Goal: Communication & Community: Answer question/provide support

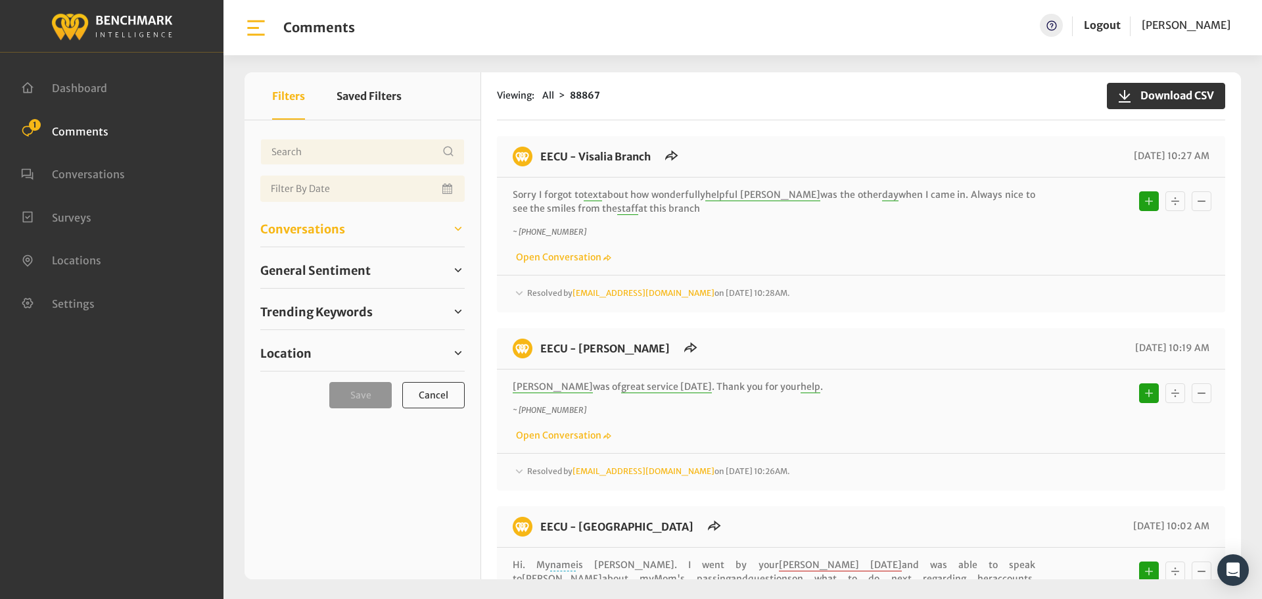
click at [306, 219] on div "Conversations Open 0 Resolved 88461 6855" at bounding box center [362, 229] width 204 height 36
click at [308, 234] on span "Conversations" at bounding box center [302, 229] width 85 height 18
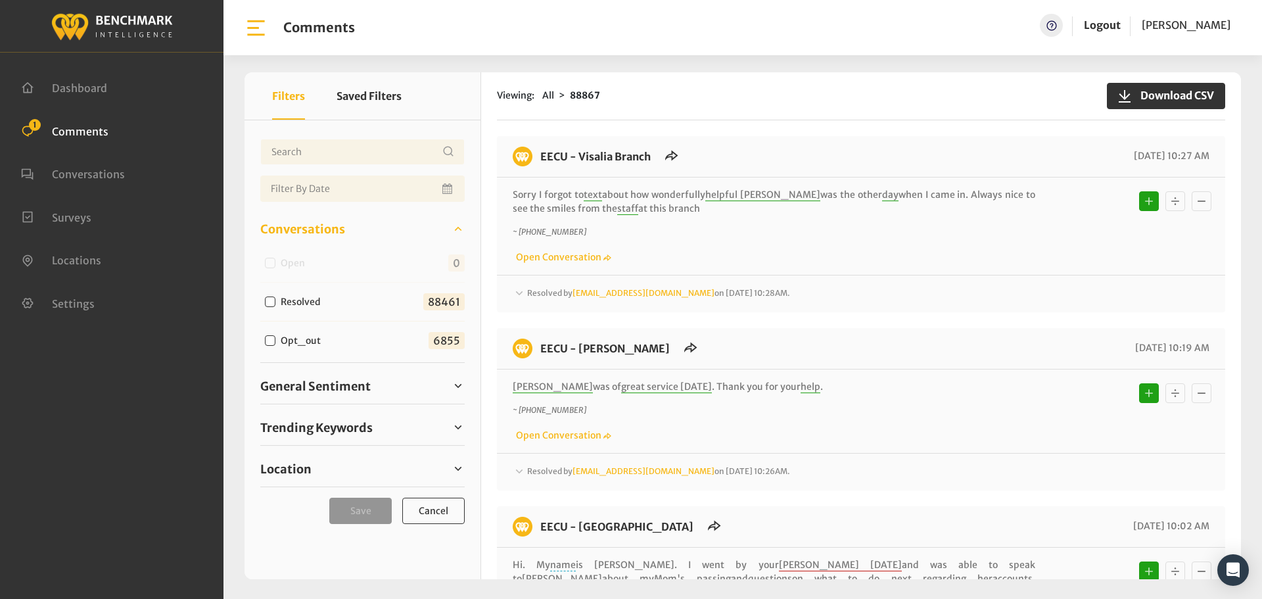
click at [871, 32] on div "Help Logout Heather Martinez" at bounding box center [992, 27] width 498 height 29
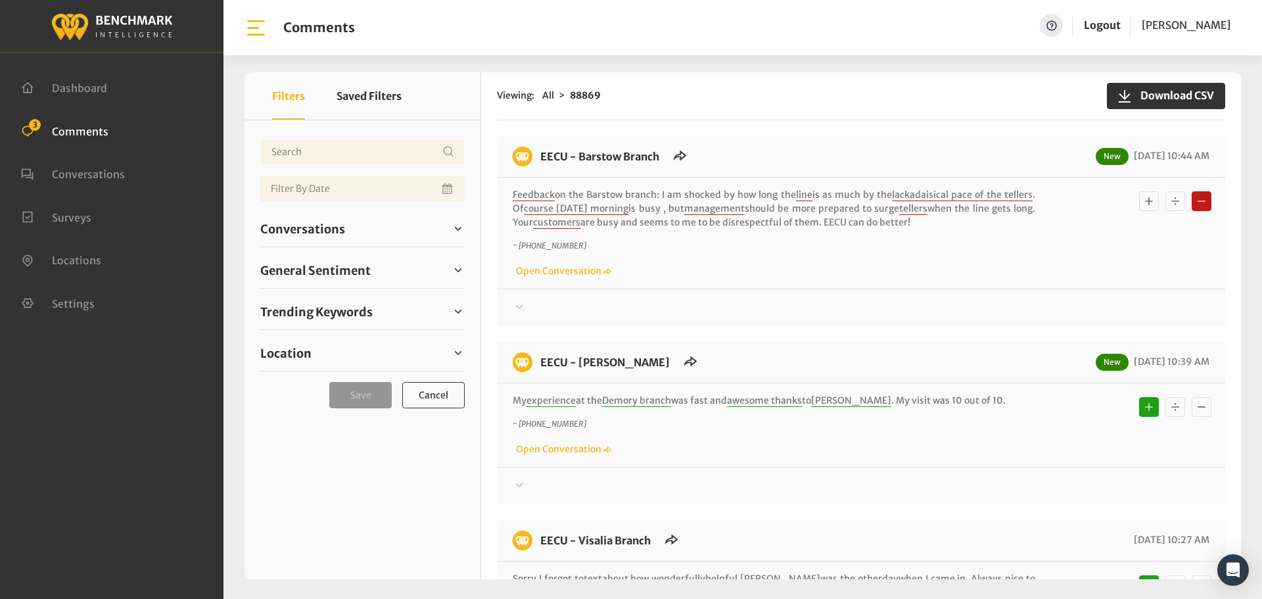
click at [543, 306] on div at bounding box center [861, 308] width 697 height 16
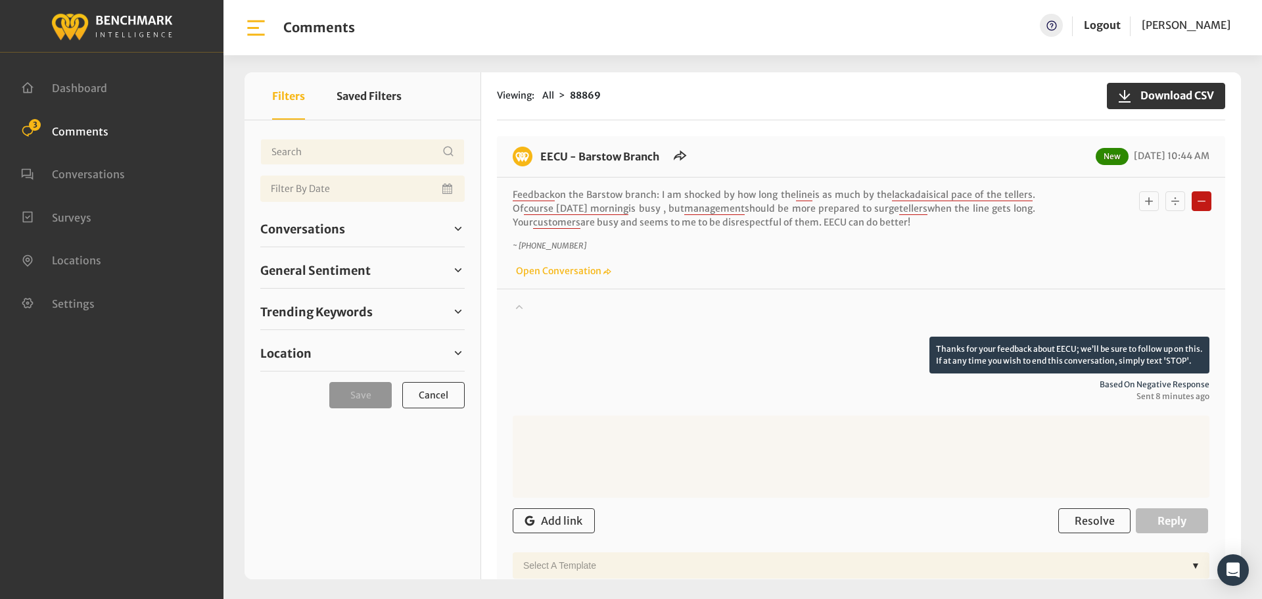
click at [793, 494] on textarea at bounding box center [861, 456] width 697 height 82
click at [739, 460] on textarea at bounding box center [861, 456] width 697 height 82
click at [601, 447] on textarea at bounding box center [861, 456] width 697 height 82
paste textarea "We apologize for your experience. If you would like to speak with a supervisor,…"
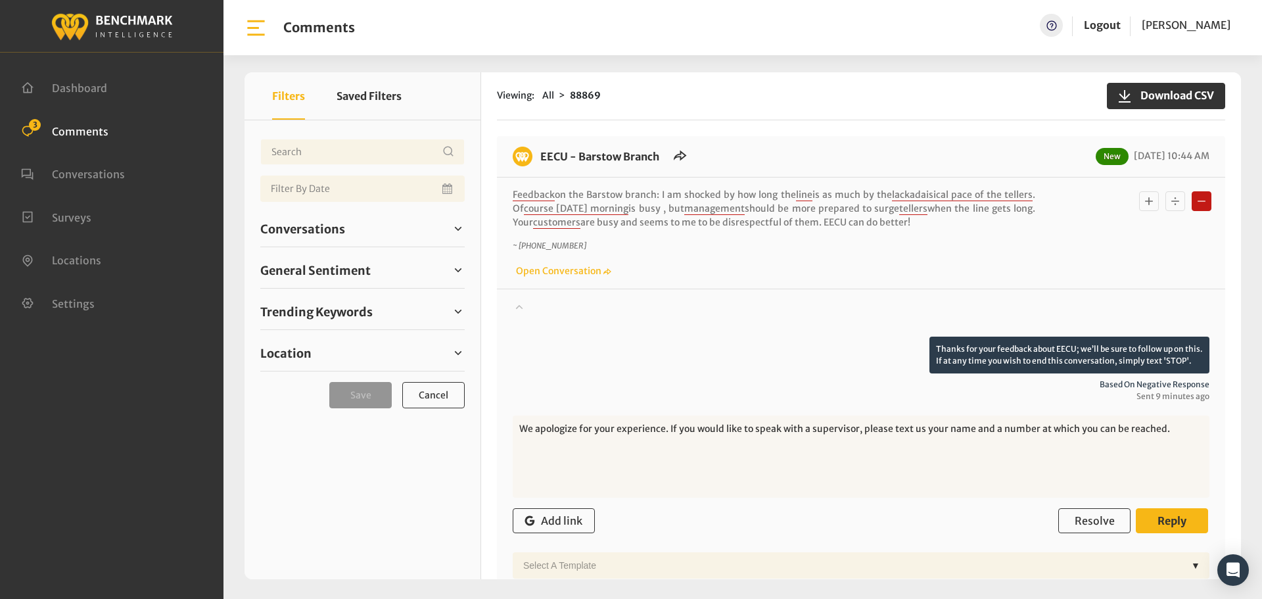
type textarea "We apologize for your experience. If you would like to speak with a supervisor,…"
click at [1165, 517] on span "Reply" at bounding box center [1171, 520] width 29 height 13
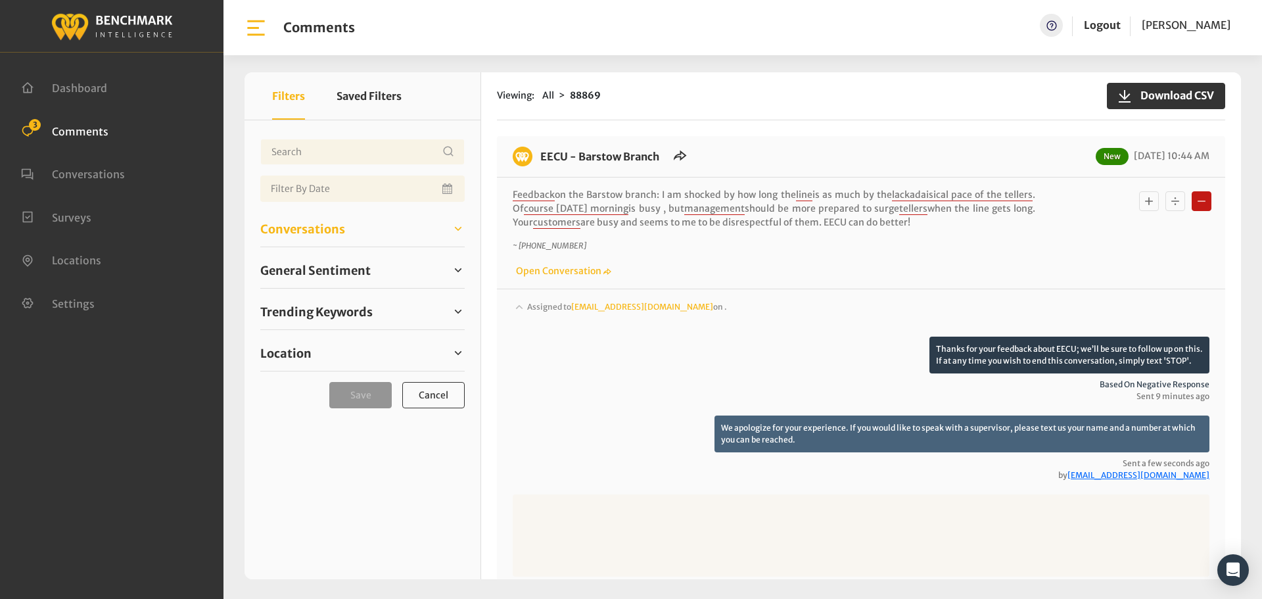
click at [325, 226] on span "Conversations" at bounding box center [302, 229] width 85 height 18
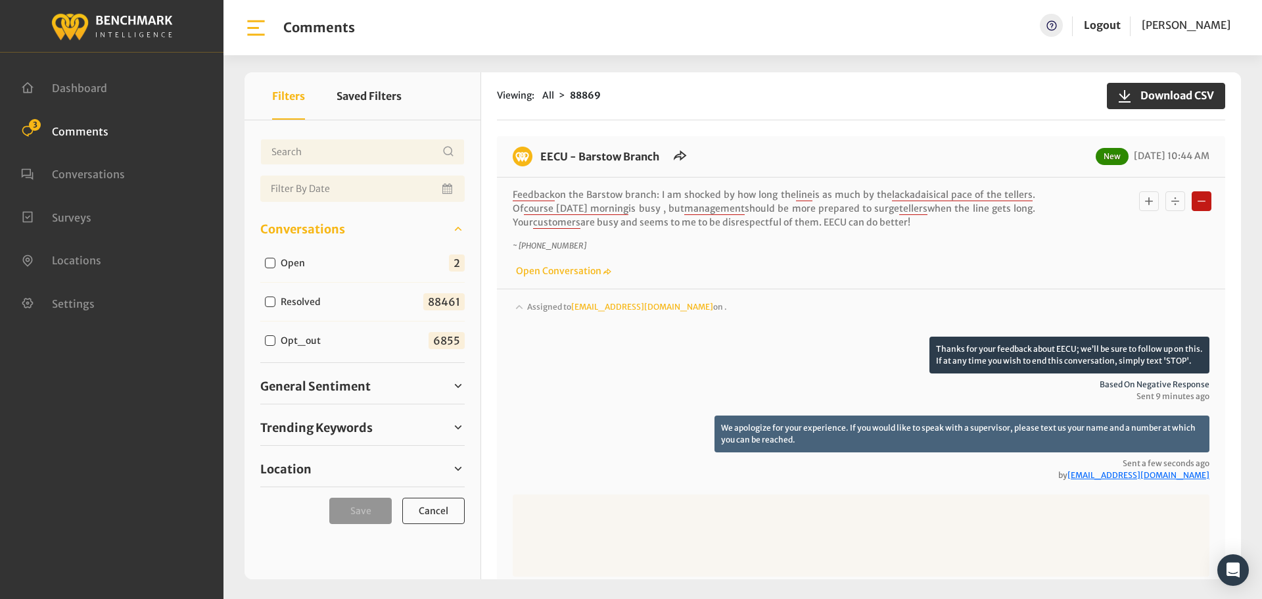
click at [271, 263] on input "Open" at bounding box center [270, 263] width 11 height 11
checkbox input "true"
